Goal: Navigation & Orientation: Find specific page/section

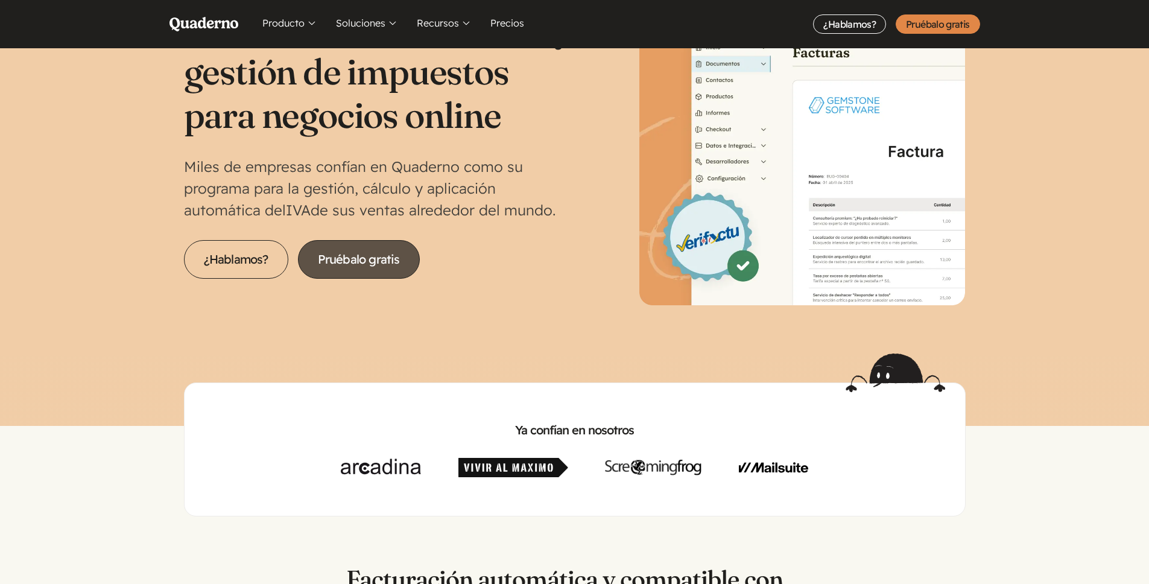
click at [327, 259] on link "Pruébalo gratis" at bounding box center [359, 259] width 122 height 39
click at [78, 212] on section "Facturación electrónica y gestión de impuestos para negocios online Miles de em…" at bounding box center [574, 147] width 1149 height 413
click at [364, 264] on link "Pruébalo gratis" at bounding box center [359, 259] width 122 height 39
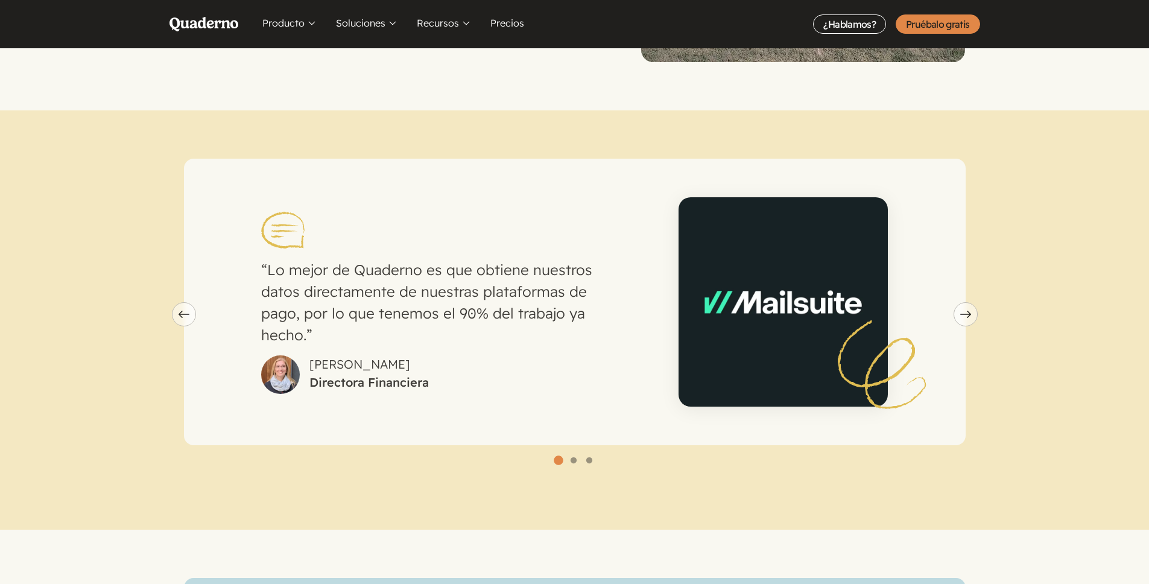
scroll to position [3267, 0]
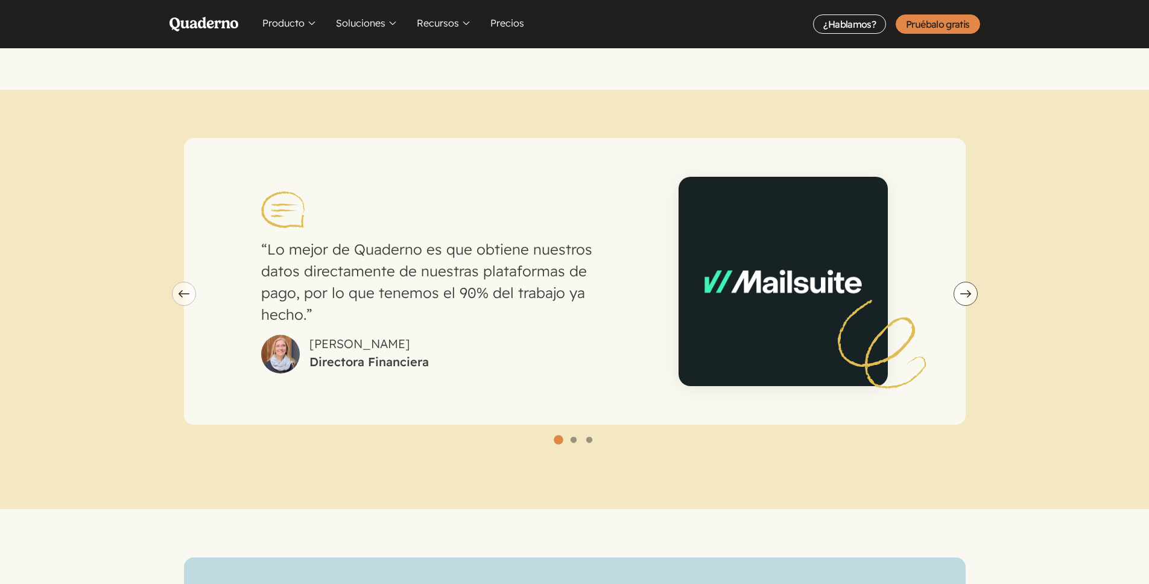
click at [960, 290] on icon "Next slide" at bounding box center [965, 293] width 11 height 7
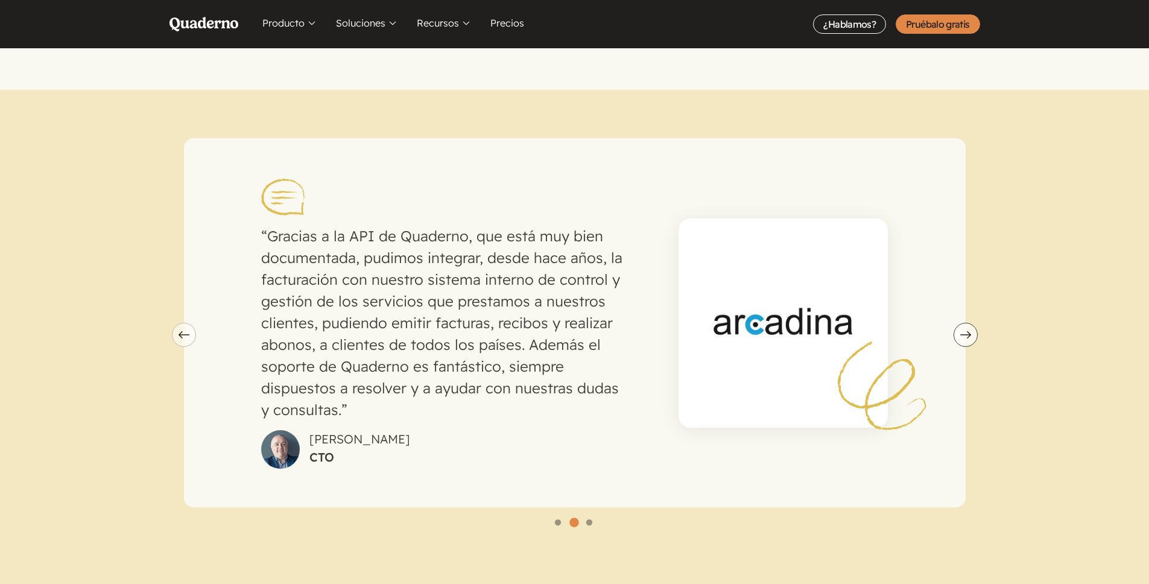
click at [960, 281] on div "Gracias a la API de Quaderno, que está muy bien documentada, pudimos integrar, …" at bounding box center [575, 322] width 782 height 369
click at [960, 324] on button "Next slide" at bounding box center [966, 335] width 24 height 24
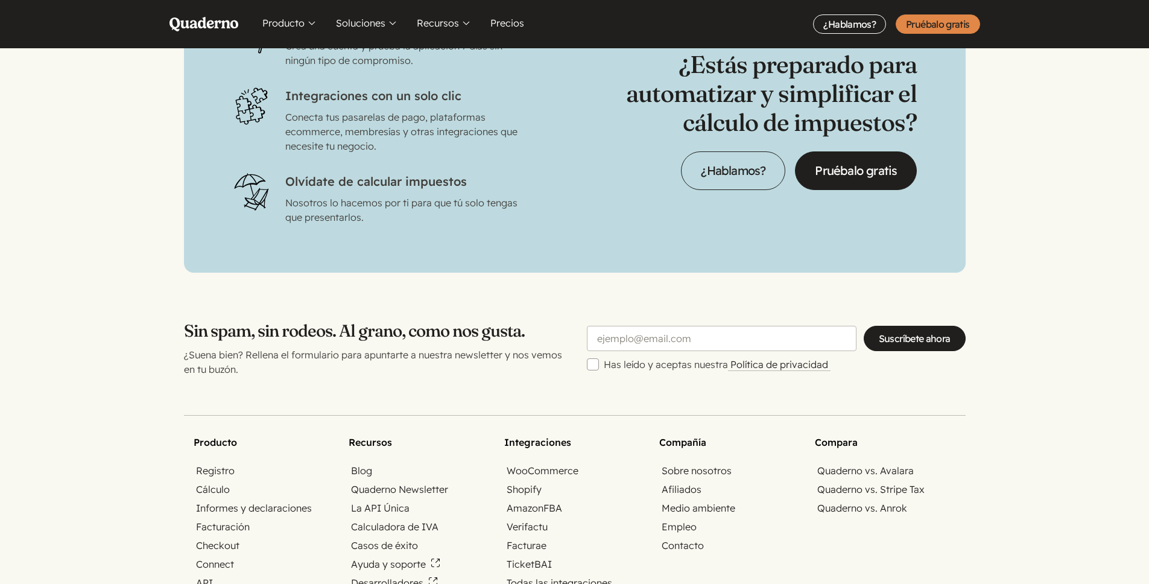
scroll to position [4108, 0]
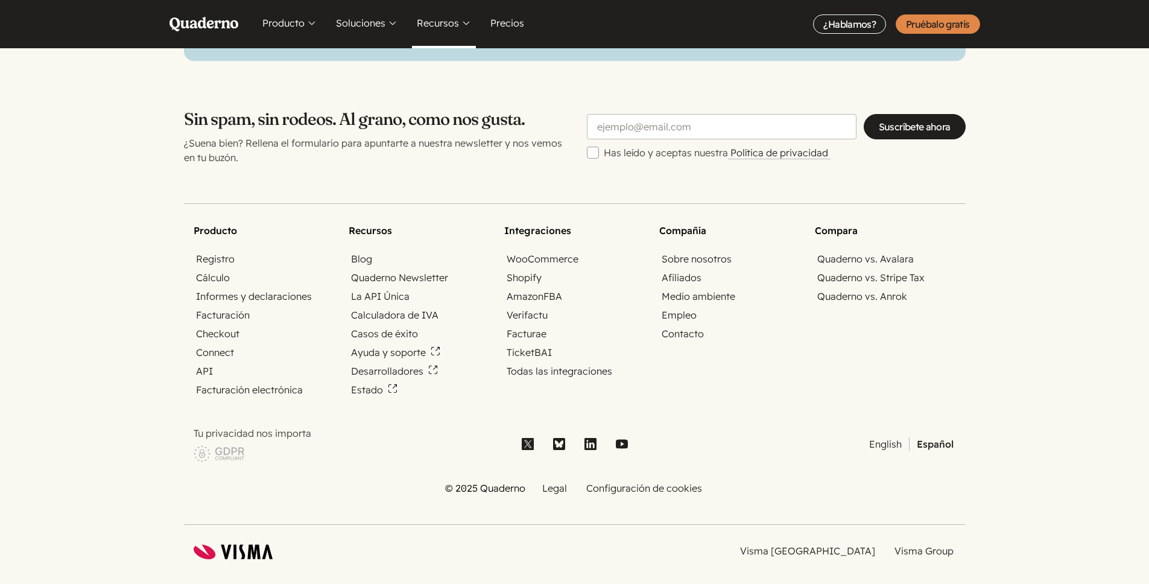
click at [452, 25] on button "Recursos" at bounding box center [444, 24] width 64 height 48
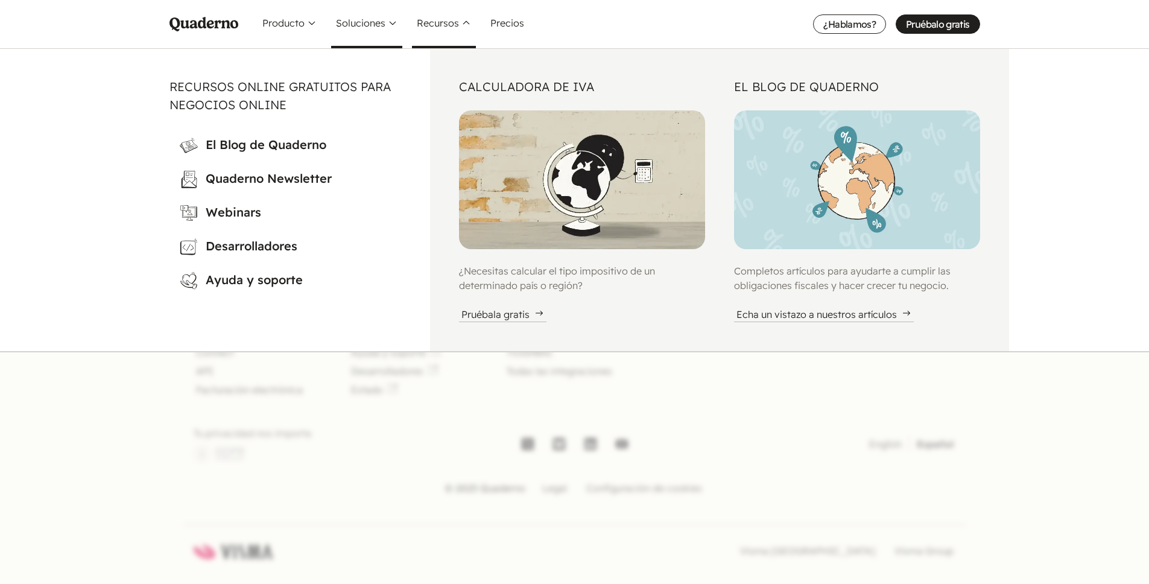
click at [356, 33] on button "Soluciones" at bounding box center [366, 24] width 71 height 48
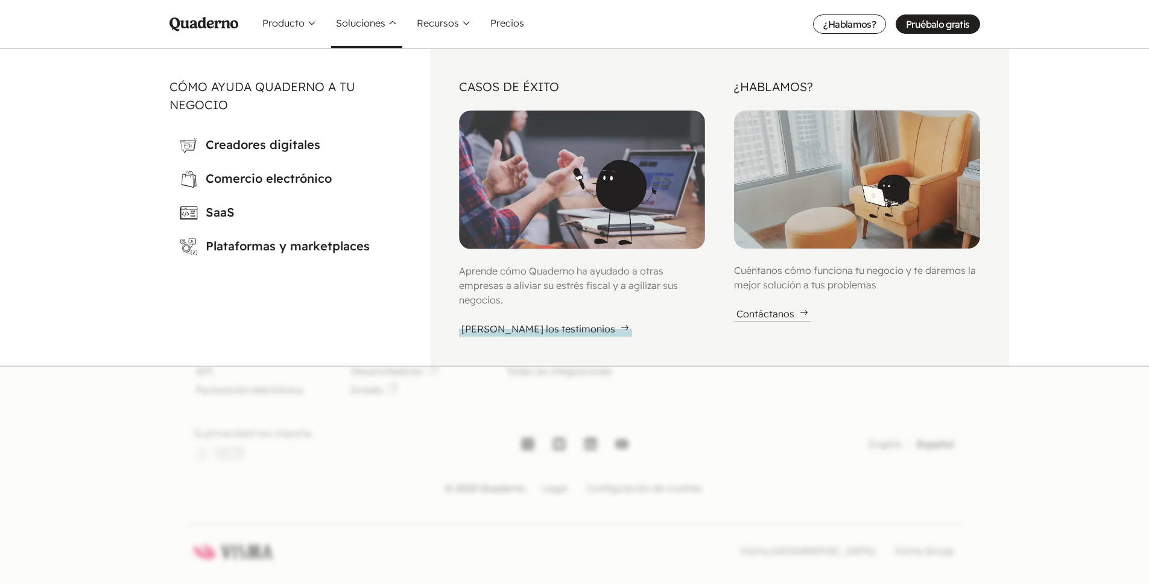
click at [498, 328] on div "[PERSON_NAME] los testimonios" at bounding box center [545, 329] width 173 height 15
